Goal: Book appointment/travel/reservation

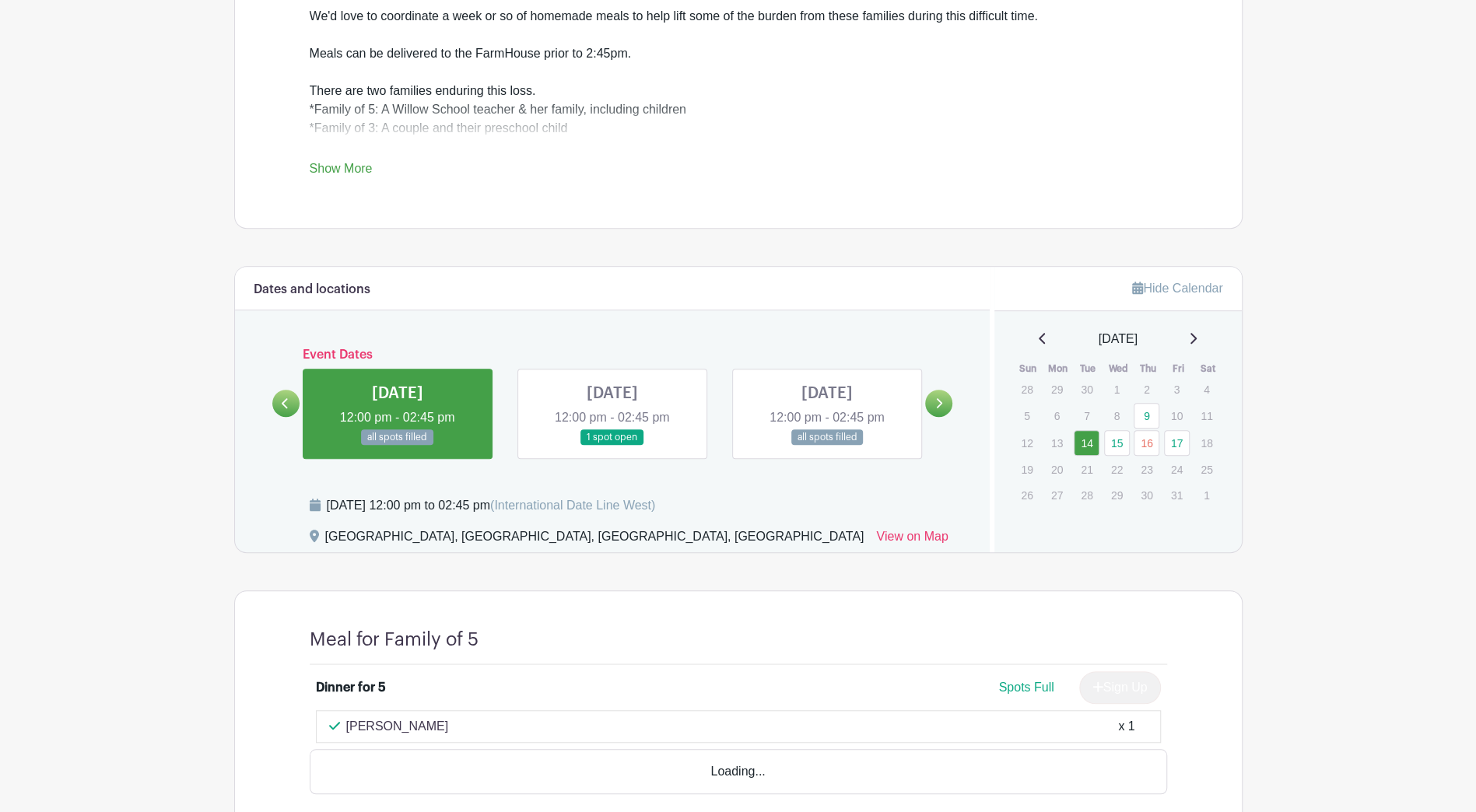
scroll to position [706, 0]
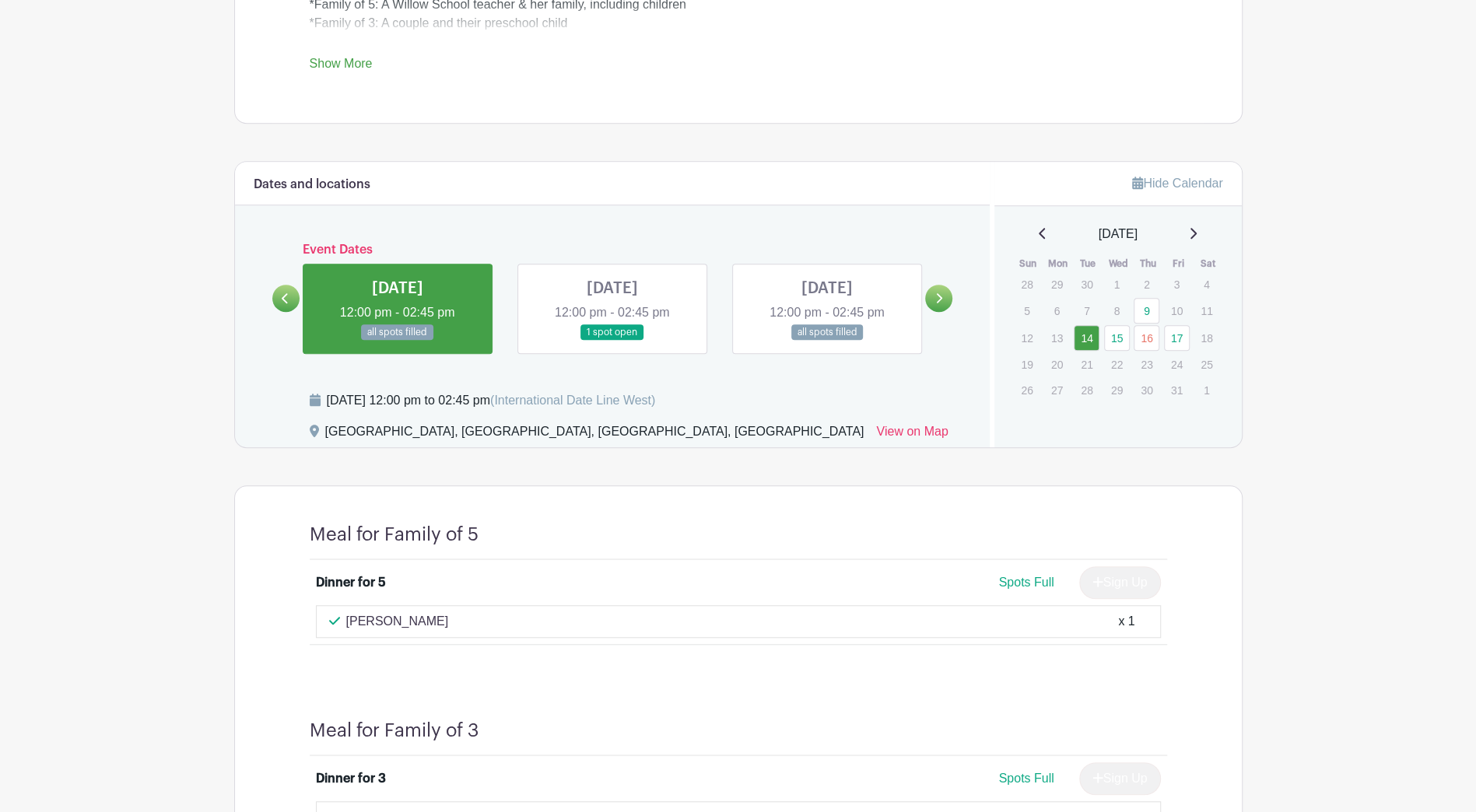
click at [940, 293] on icon at bounding box center [938, 298] width 7 height 12
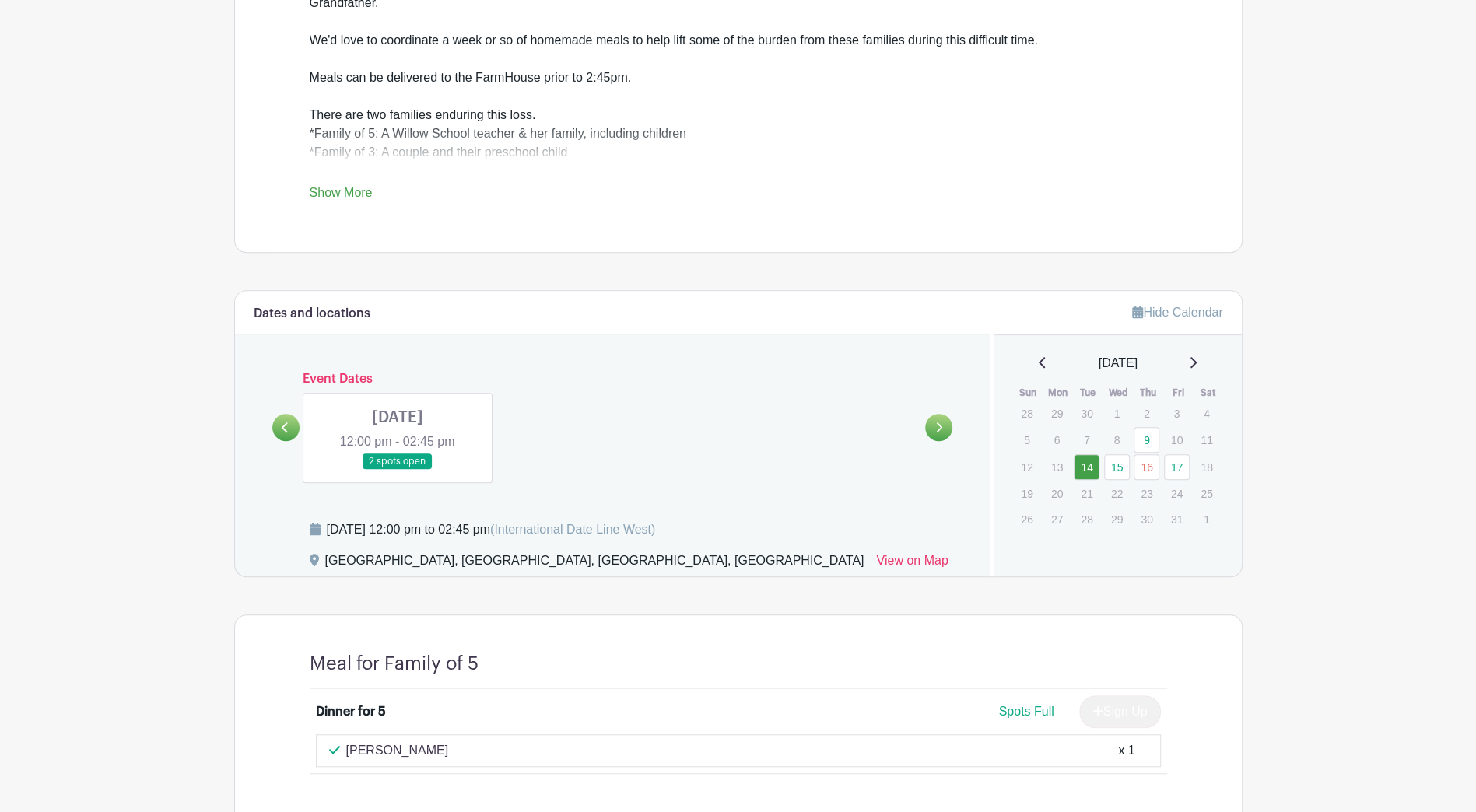
scroll to position [576, 0]
click at [1120, 463] on link "15" at bounding box center [1117, 469] width 26 height 26
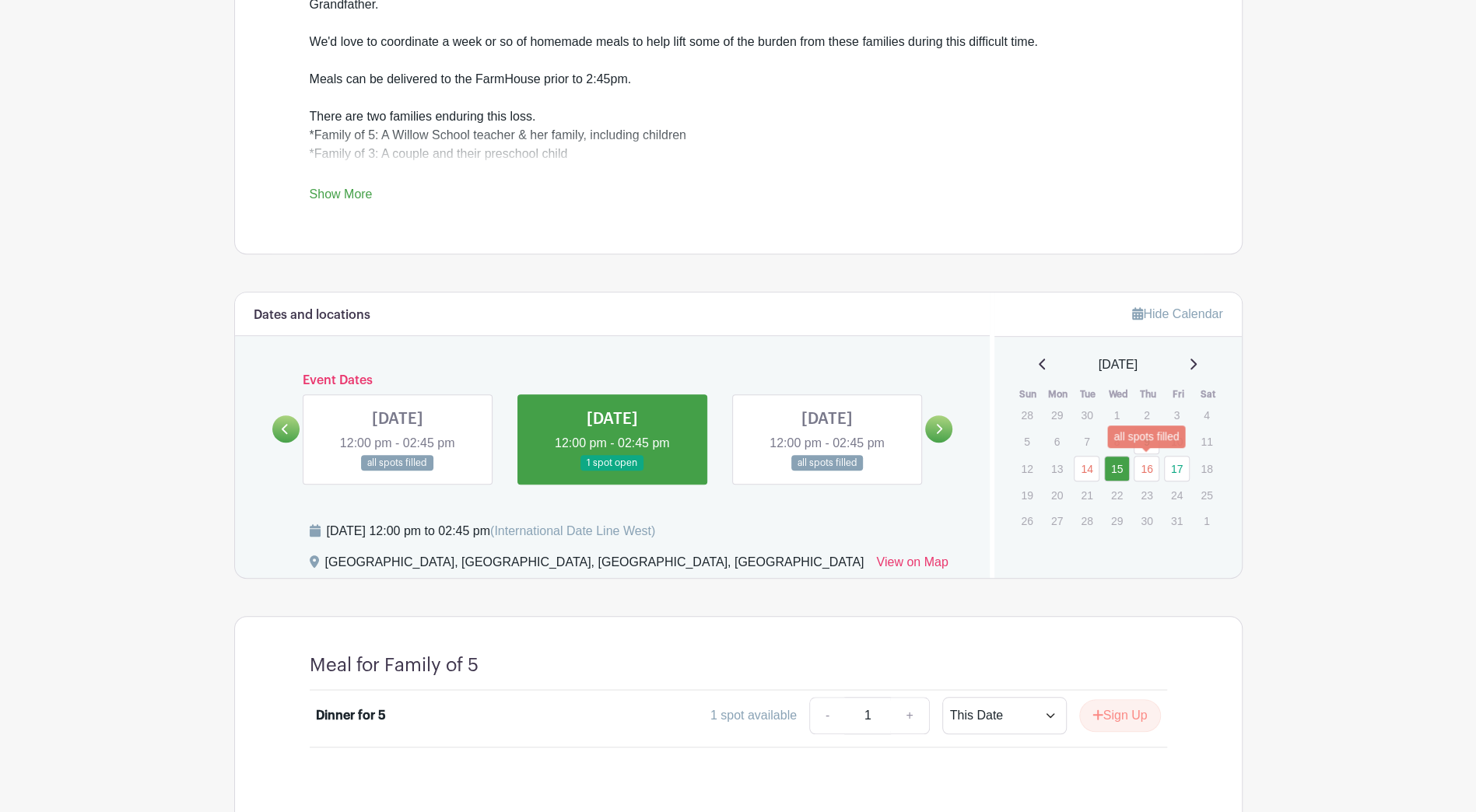
click at [1149, 461] on link "16" at bounding box center [1146, 469] width 26 height 26
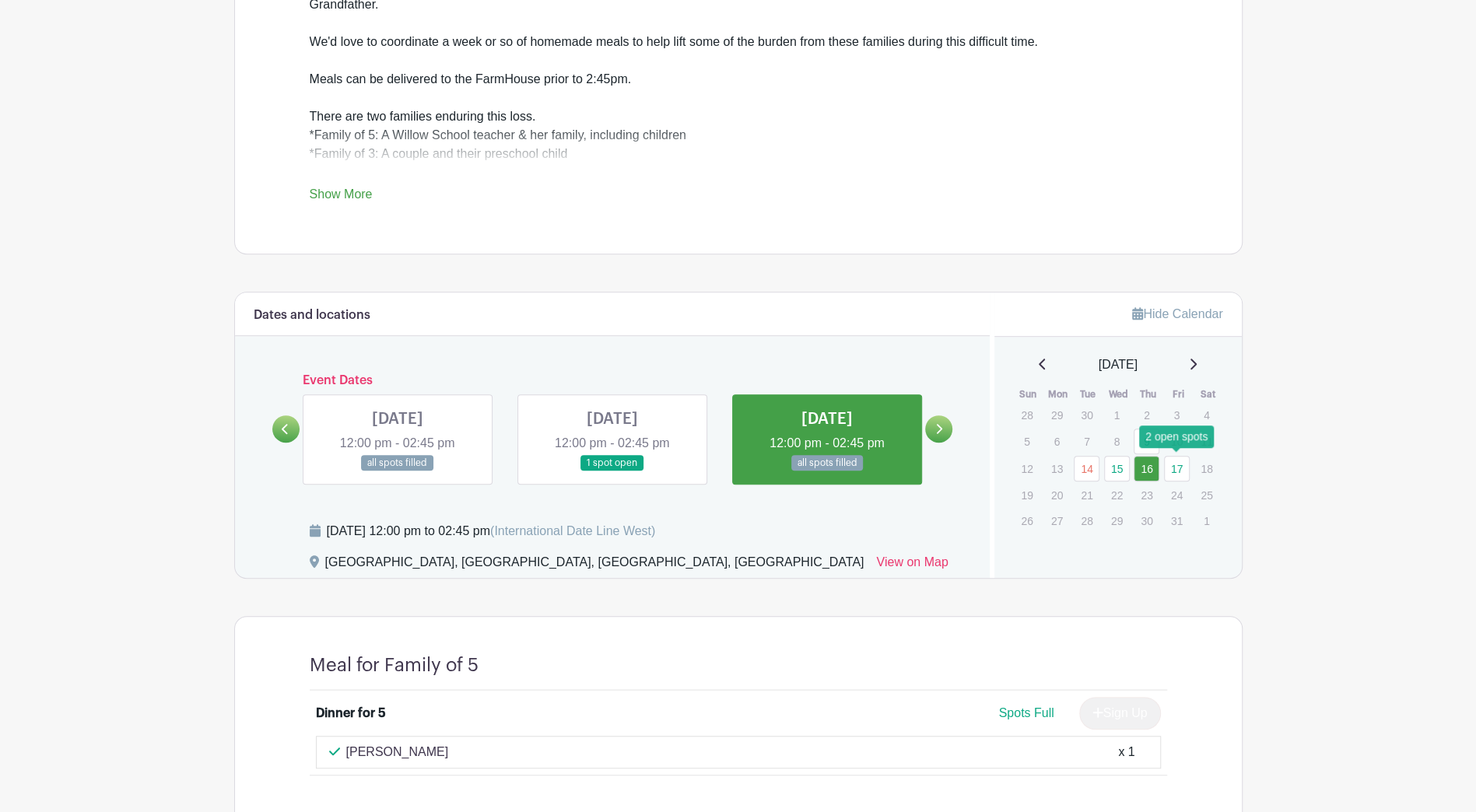
click at [1170, 465] on link "17" at bounding box center [1177, 469] width 26 height 26
